Goal: Navigation & Orientation: Find specific page/section

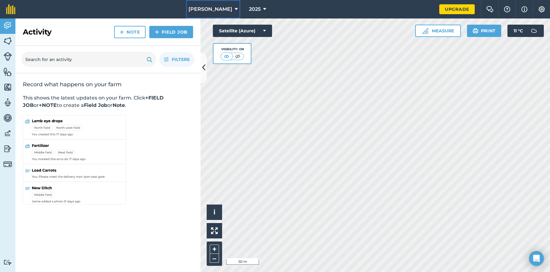
click at [216, 7] on span "[PERSON_NAME]" at bounding box center [211, 9] width 44 height 7
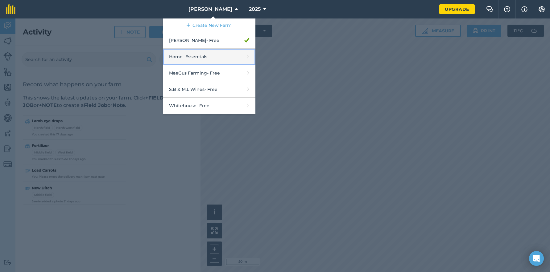
click at [210, 59] on link "Home - Essentials" at bounding box center [209, 57] width 93 height 16
